Goal: Find specific page/section: Find specific page/section

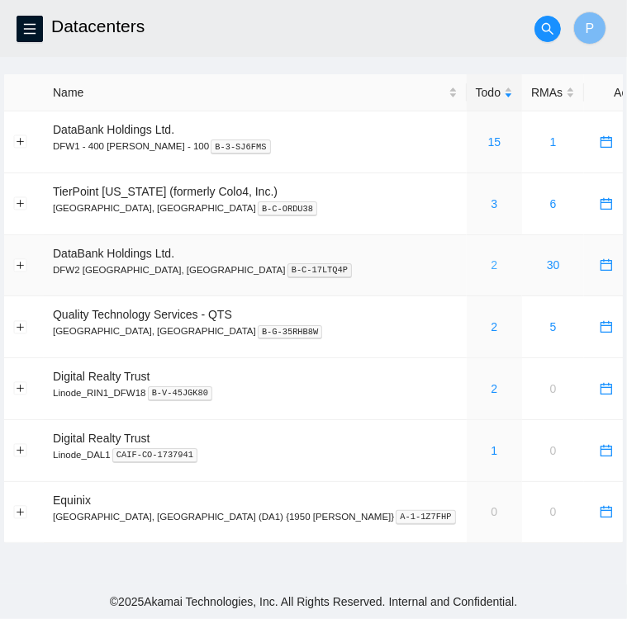
click at [491, 270] on link "2" at bounding box center [494, 265] width 7 height 13
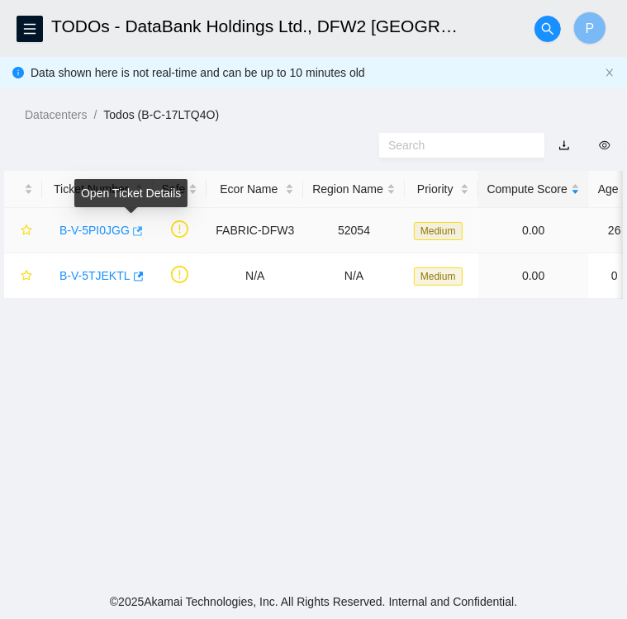
click at [130, 230] on icon "button" at bounding box center [136, 231] width 12 height 12
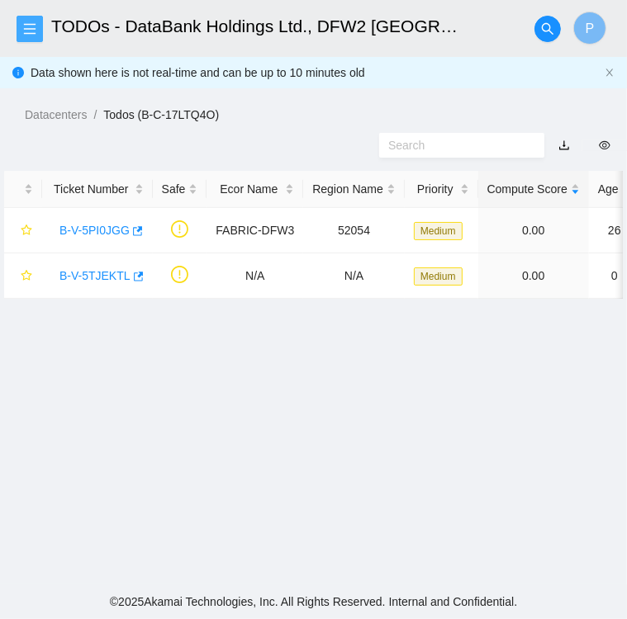
click at [34, 26] on icon "menu" at bounding box center [29, 28] width 13 height 13
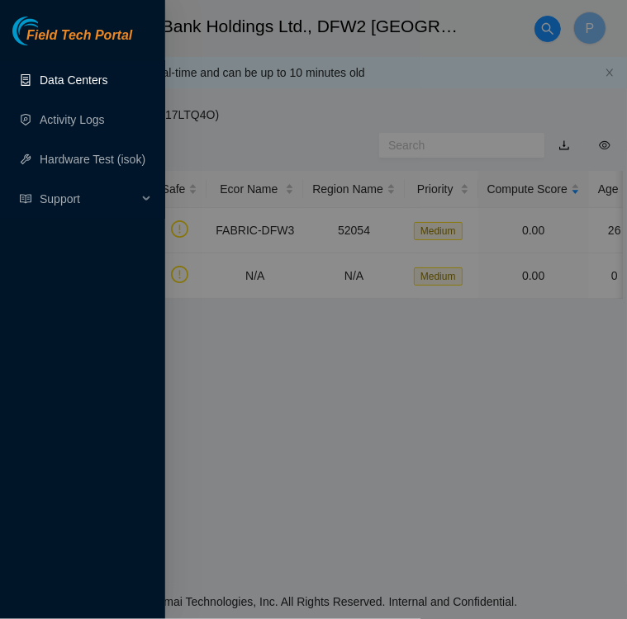
click at [89, 84] on link "Data Centers" at bounding box center [74, 80] width 68 height 13
